Goal: Information Seeking & Learning: Get advice/opinions

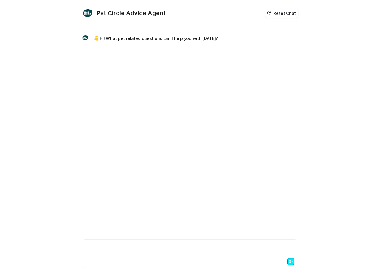
click at [108, 252] on div at bounding box center [189, 250] width 213 height 14
paste div "To enrich screen reader interactions, please activate Accessibility in Grammarl…"
click at [103, 249] on div "**********" at bounding box center [189, 250] width 213 height 14
click at [105, 249] on div at bounding box center [189, 250] width 213 height 14
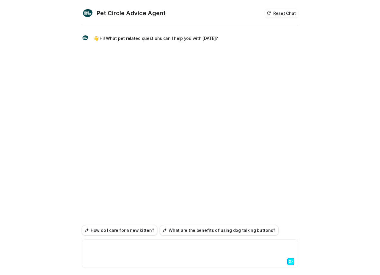
paste div
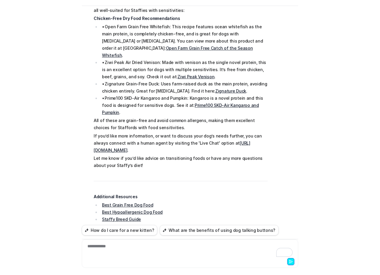
scroll to position [74, 0]
